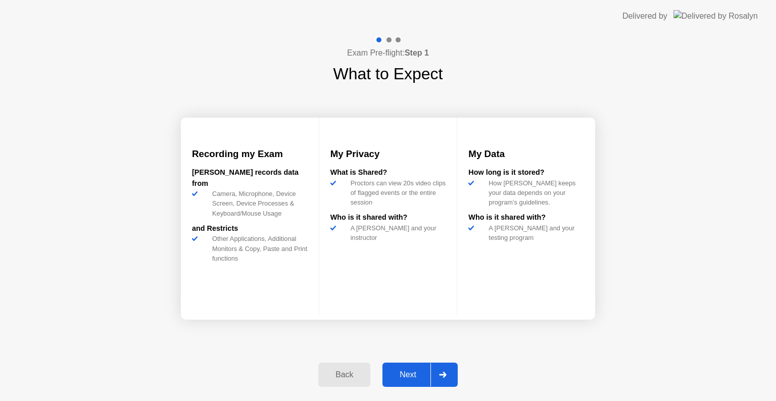
click at [401, 366] on button "Next" at bounding box center [420, 375] width 75 height 24
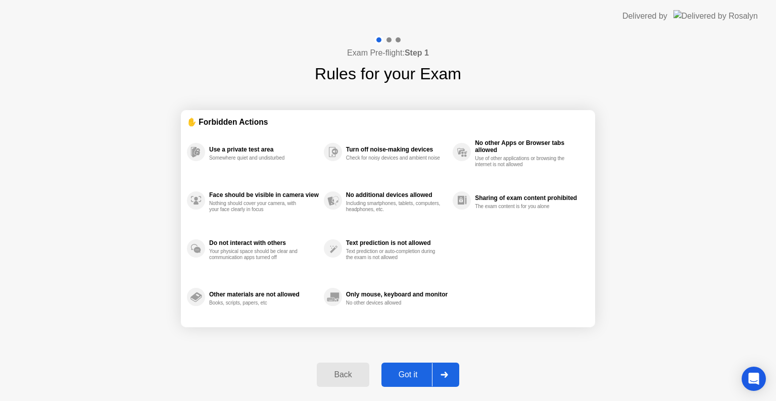
click at [401, 366] on button "Got it" at bounding box center [421, 375] width 78 height 24
select select "**********"
select select "*******"
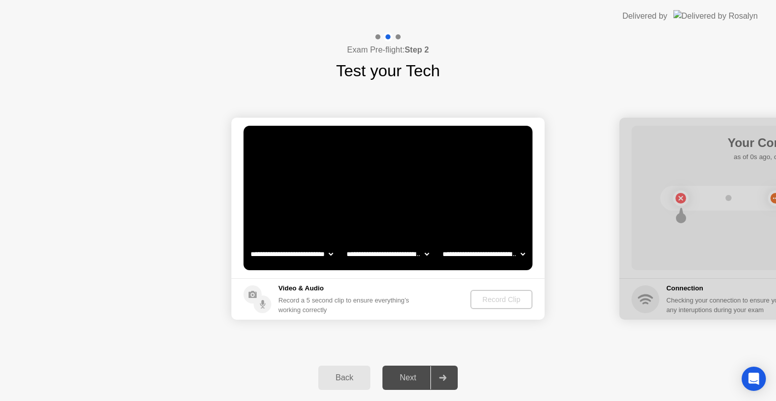
click at [325, 251] on select "**********" at bounding box center [292, 254] width 86 height 20
drag, startPoint x: 576, startPoint y: 275, endPoint x: 511, endPoint y: 272, distance: 65.8
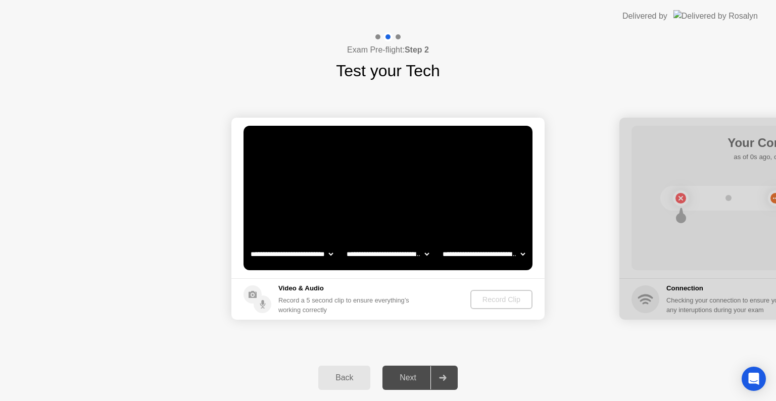
click at [386, 247] on select "**********" at bounding box center [388, 254] width 86 height 20
click at [489, 301] on div "Record Clip" at bounding box center [502, 300] width 54 height 8
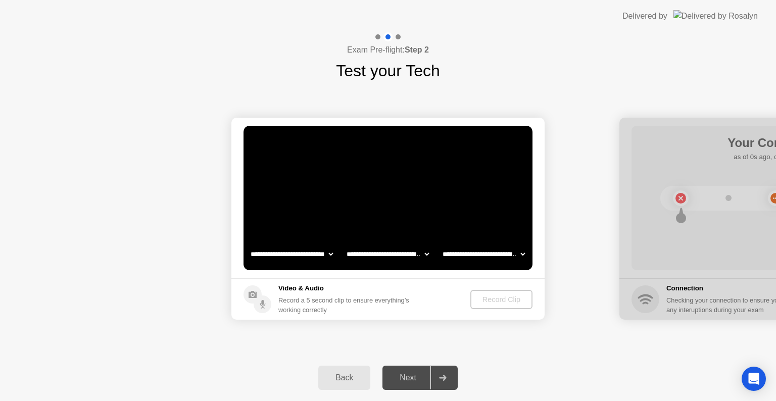
click at [489, 301] on div "Record Clip" at bounding box center [502, 300] width 54 height 8
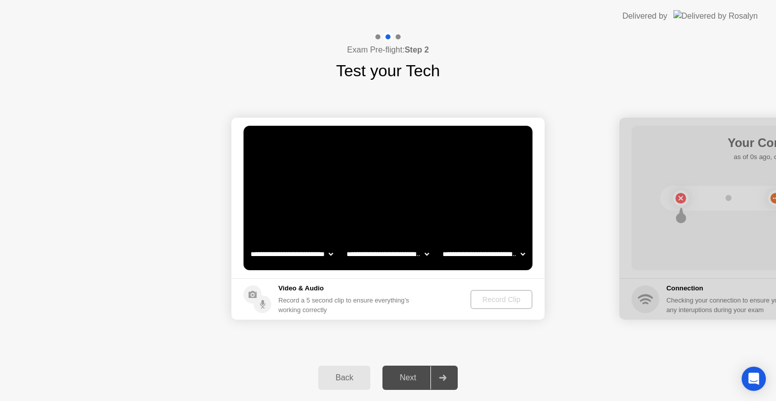
click at [253, 301] on circle at bounding box center [253, 295] width 18 height 18
click at [254, 295] on circle at bounding box center [253, 295] width 18 height 18
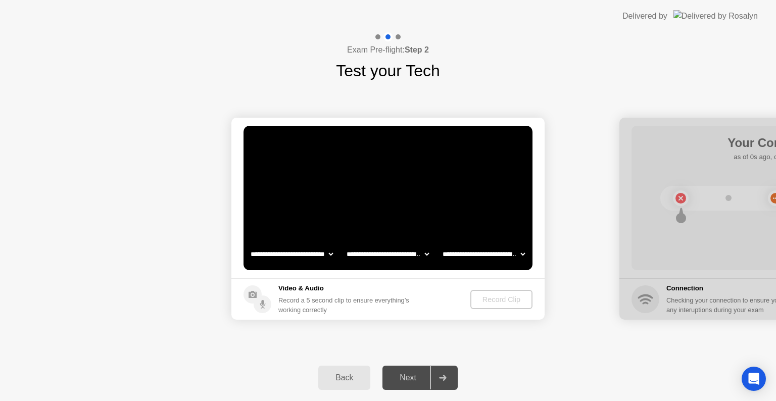
drag, startPoint x: 254, startPoint y: 295, endPoint x: 210, endPoint y: 362, distance: 79.9
click at [760, 293] on div at bounding box center [776, 219] width 313 height 202
drag, startPoint x: 760, startPoint y: 293, endPoint x: 760, endPoint y: 345, distance: 52.1
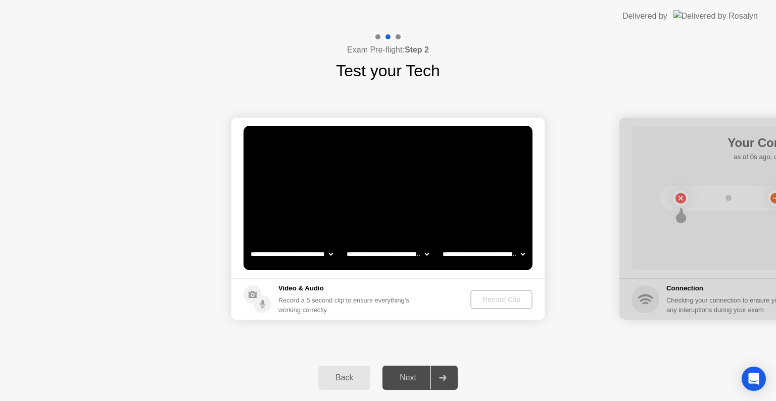
click at [760, 304] on div at bounding box center [776, 219] width 313 height 202
click at [753, 388] on div "Open Intercom Messenger" at bounding box center [754, 379] width 27 height 27
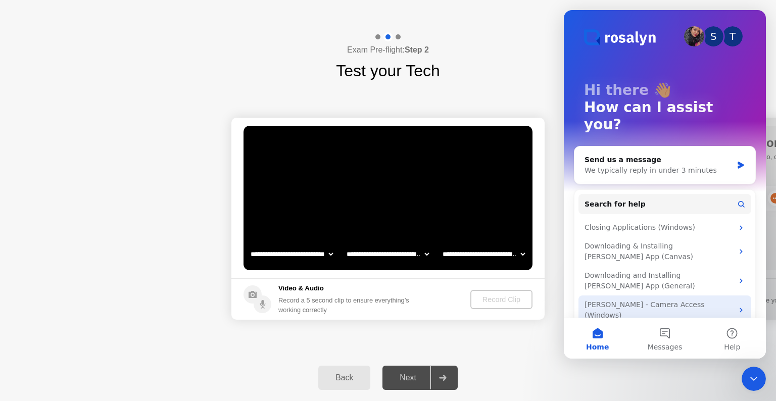
click at [722, 300] on div "[PERSON_NAME] - Camera Access (Windows)" at bounding box center [659, 310] width 149 height 21
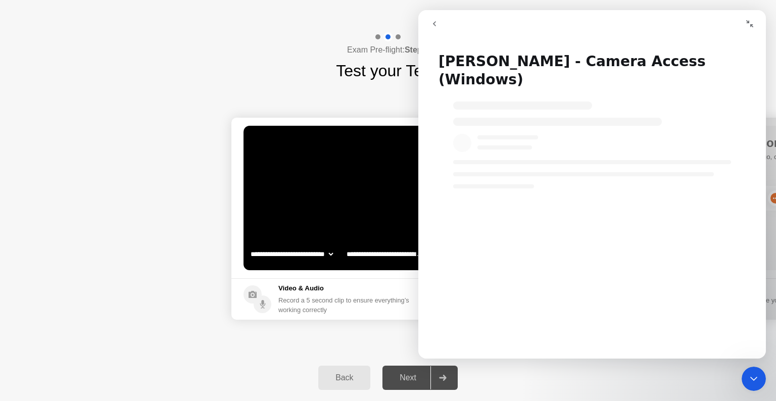
click at [615, 160] on div "Intercom messenger" at bounding box center [593, 174] width 348 height 28
click at [717, 160] on div "Intercom messenger" at bounding box center [593, 174] width 348 height 28
drag, startPoint x: 717, startPoint y: 150, endPoint x: 716, endPoint y: 53, distance: 96.6
click at [716, 53] on div "[PERSON_NAME] - Camera Access (Windows)" at bounding box center [593, 200] width 348 height 316
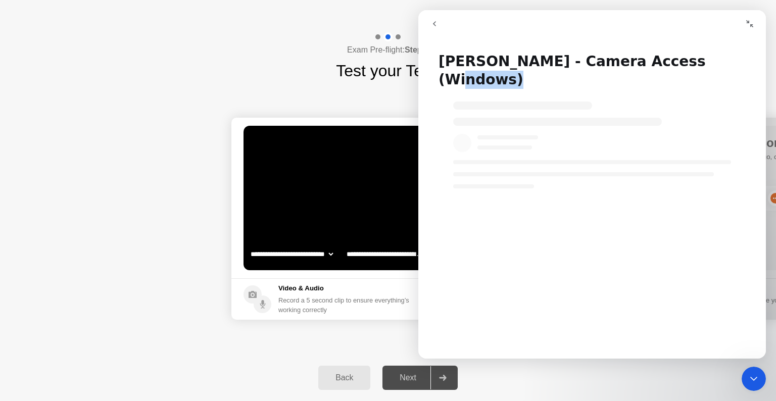
click at [530, 160] on div "Intercom messenger" at bounding box center [593, 174] width 348 height 28
click at [535, 239] on div "Intercom messenger" at bounding box center [593, 221] width 348 height 260
click at [324, 98] on div "**********" at bounding box center [388, 219] width 776 height 272
click at [434, 23] on icon "go back" at bounding box center [434, 23] width 3 height 5
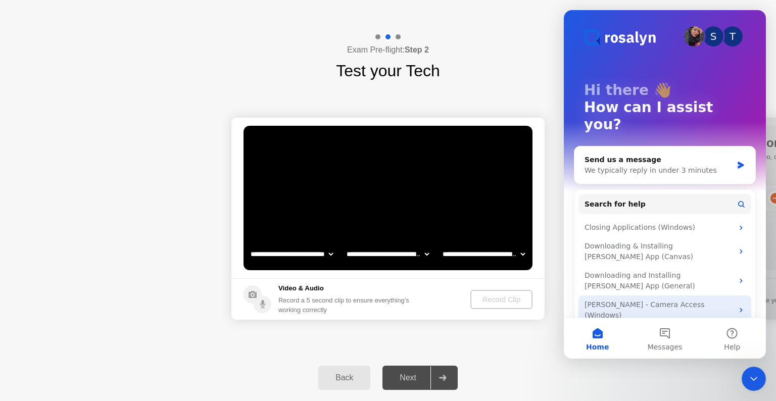
click at [667, 296] on div "[PERSON_NAME] - Camera Access (Windows)" at bounding box center [665, 310] width 173 height 29
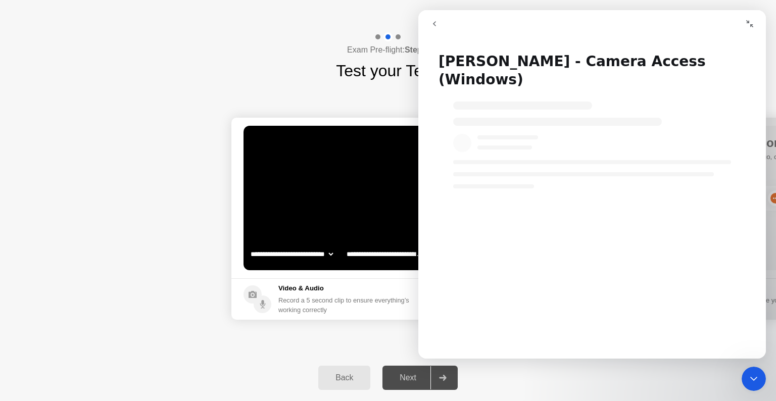
click at [703, 91] on div "Intercom messenger" at bounding box center [593, 139] width 348 height 97
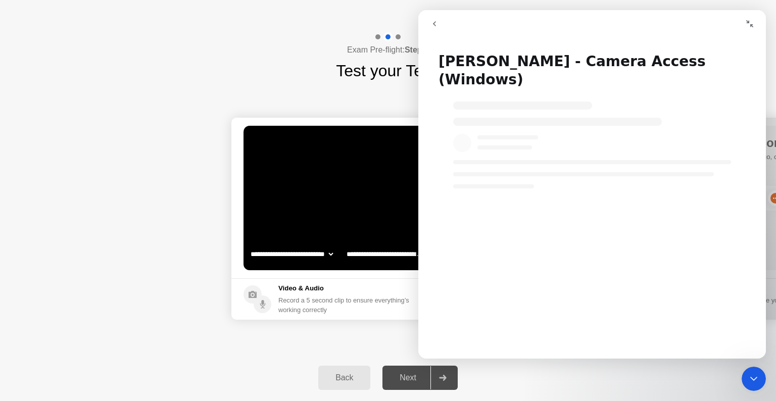
drag, startPoint x: 703, startPoint y: 90, endPoint x: 501, endPoint y: 117, distance: 203.4
click at [501, 117] on div "Intercom messenger" at bounding box center [593, 139] width 348 height 97
click at [438, 26] on icon "go back" at bounding box center [435, 24] width 8 height 8
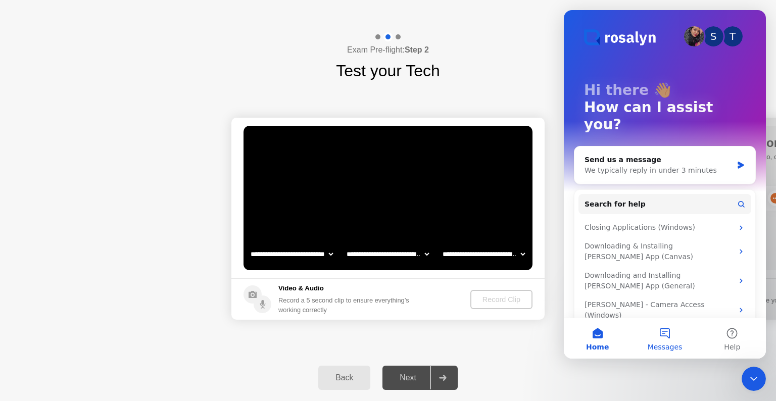
click at [674, 340] on button "Messages" at bounding box center [664, 338] width 67 height 40
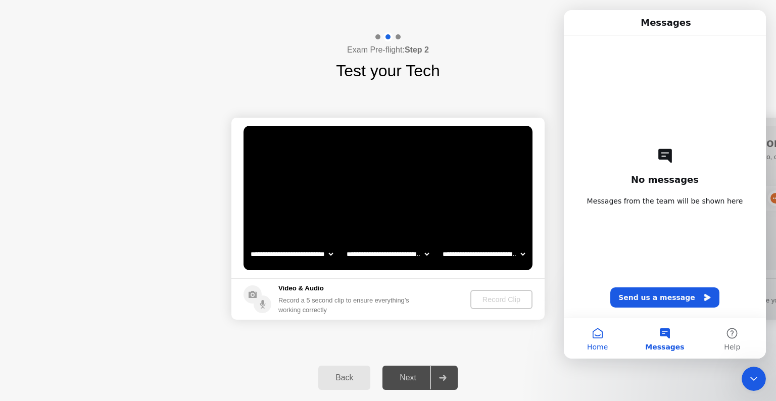
click at [584, 356] on button "Home" at bounding box center [597, 338] width 67 height 40
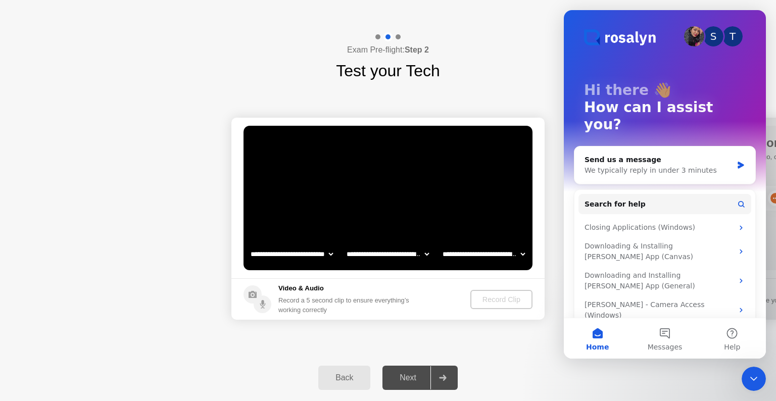
click at [535, 34] on div "Exam Pre-flight: Step 2 Test your Tech" at bounding box center [388, 57] width 776 height 51
click at [550, 39] on div "Exam Pre-flight: Step 2 Test your Tech" at bounding box center [388, 57] width 776 height 51
click at [748, 372] on div "Close Intercom Messenger" at bounding box center [754, 379] width 24 height 24
